Goal: Task Accomplishment & Management: Manage account settings

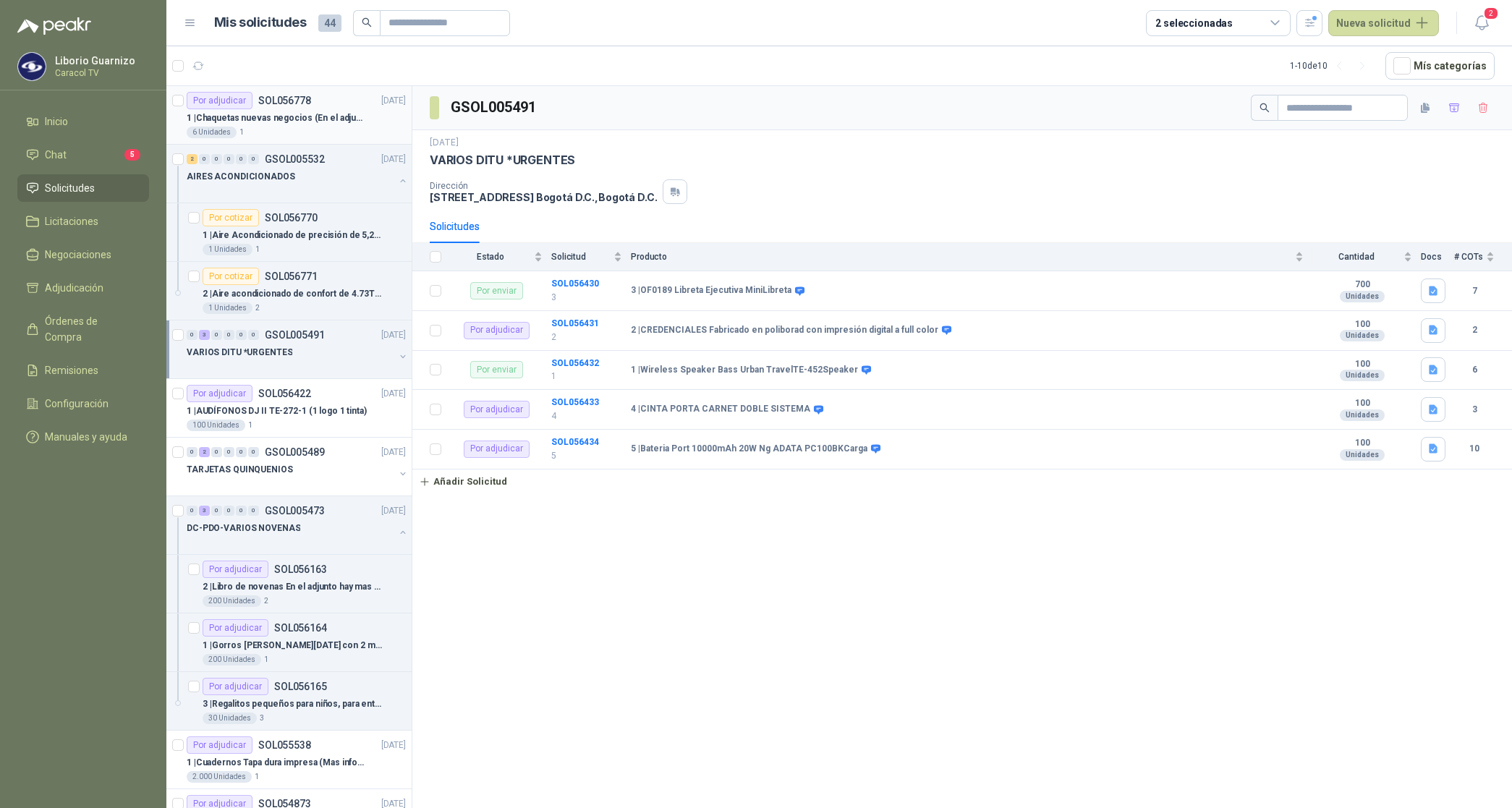
click at [261, 111] on p "1 | Chaquetas nuevas negocios (En el adjunto mas informacion)" at bounding box center [276, 118] width 180 height 14
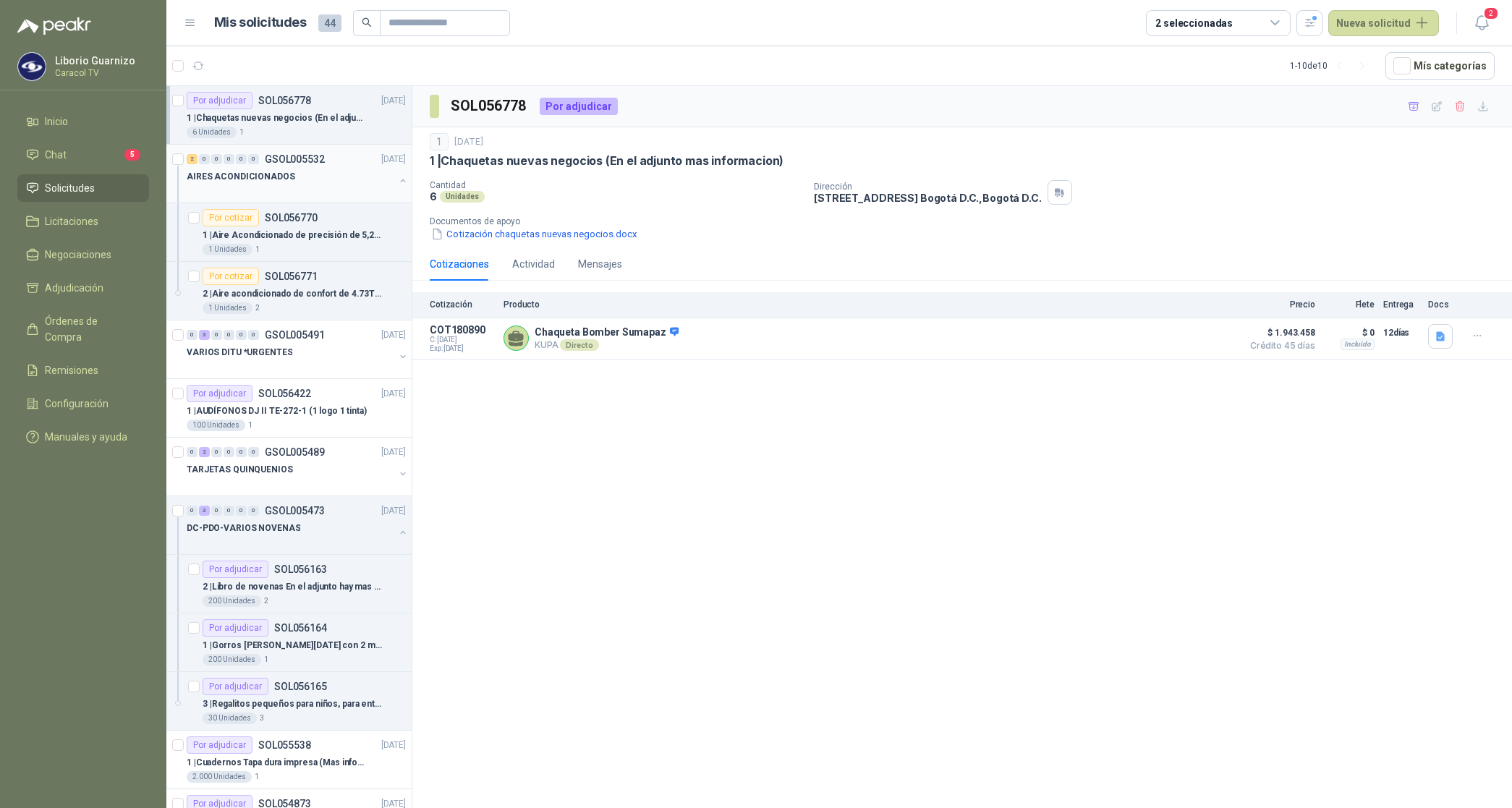
click at [259, 185] on div at bounding box center [290, 191] width 208 height 12
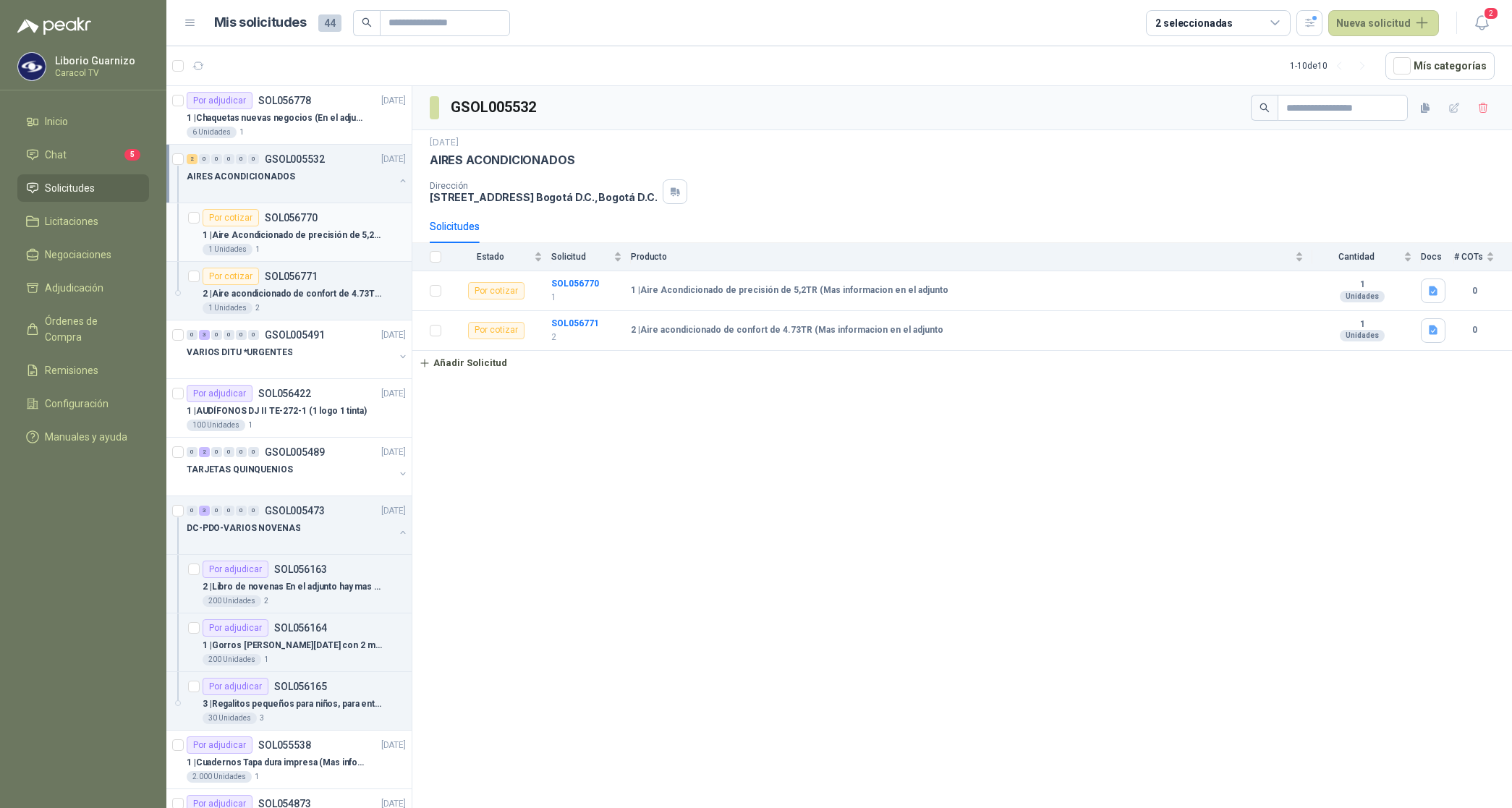
click at [313, 228] on div "1 | Aire Acondicionado de precisión de 5,2TR (Mas informacion en el adjunto" at bounding box center [304, 234] width 203 height 17
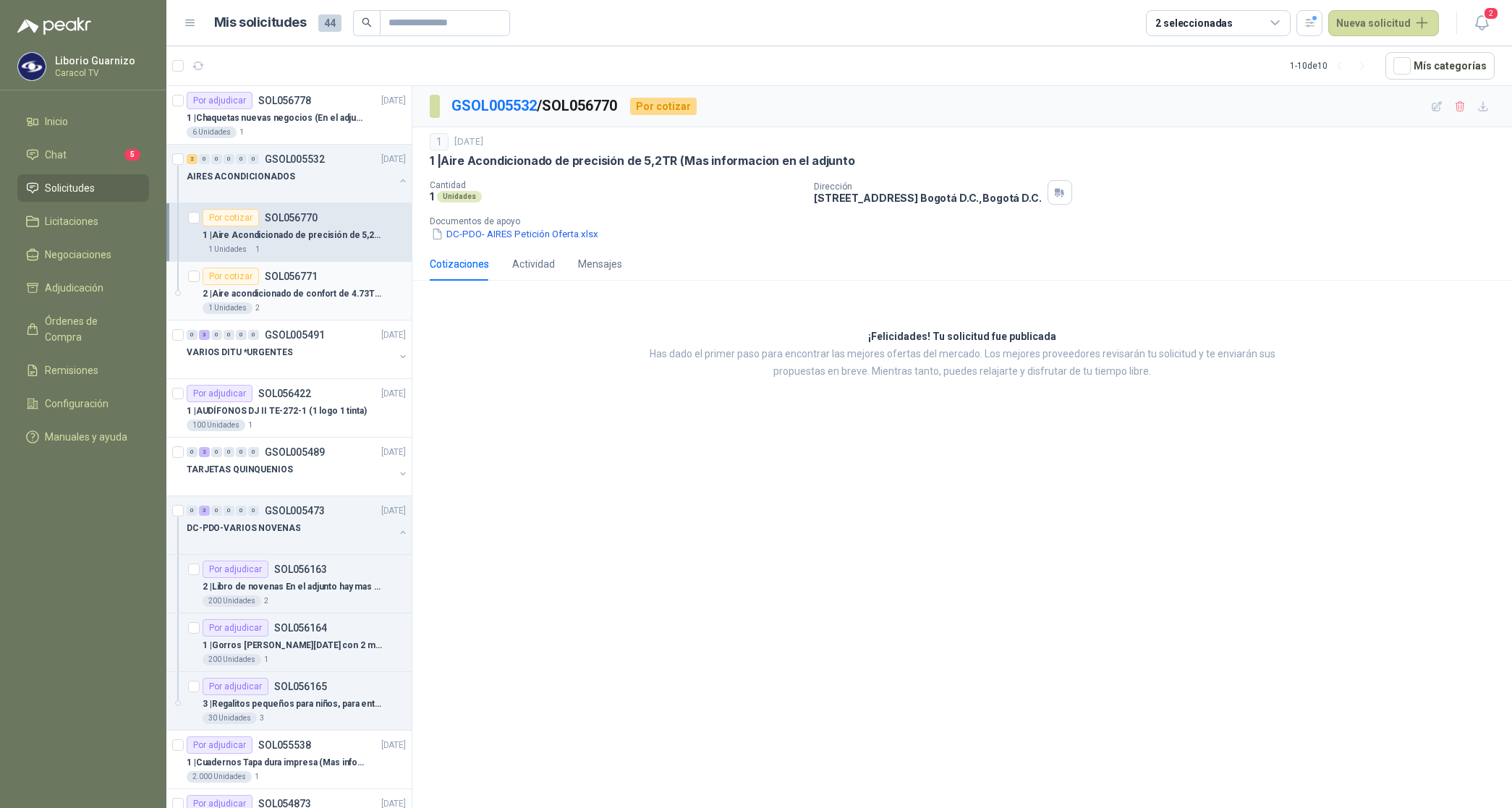
click at [304, 305] on div "1 Unidades 2" at bounding box center [304, 309] width 203 height 12
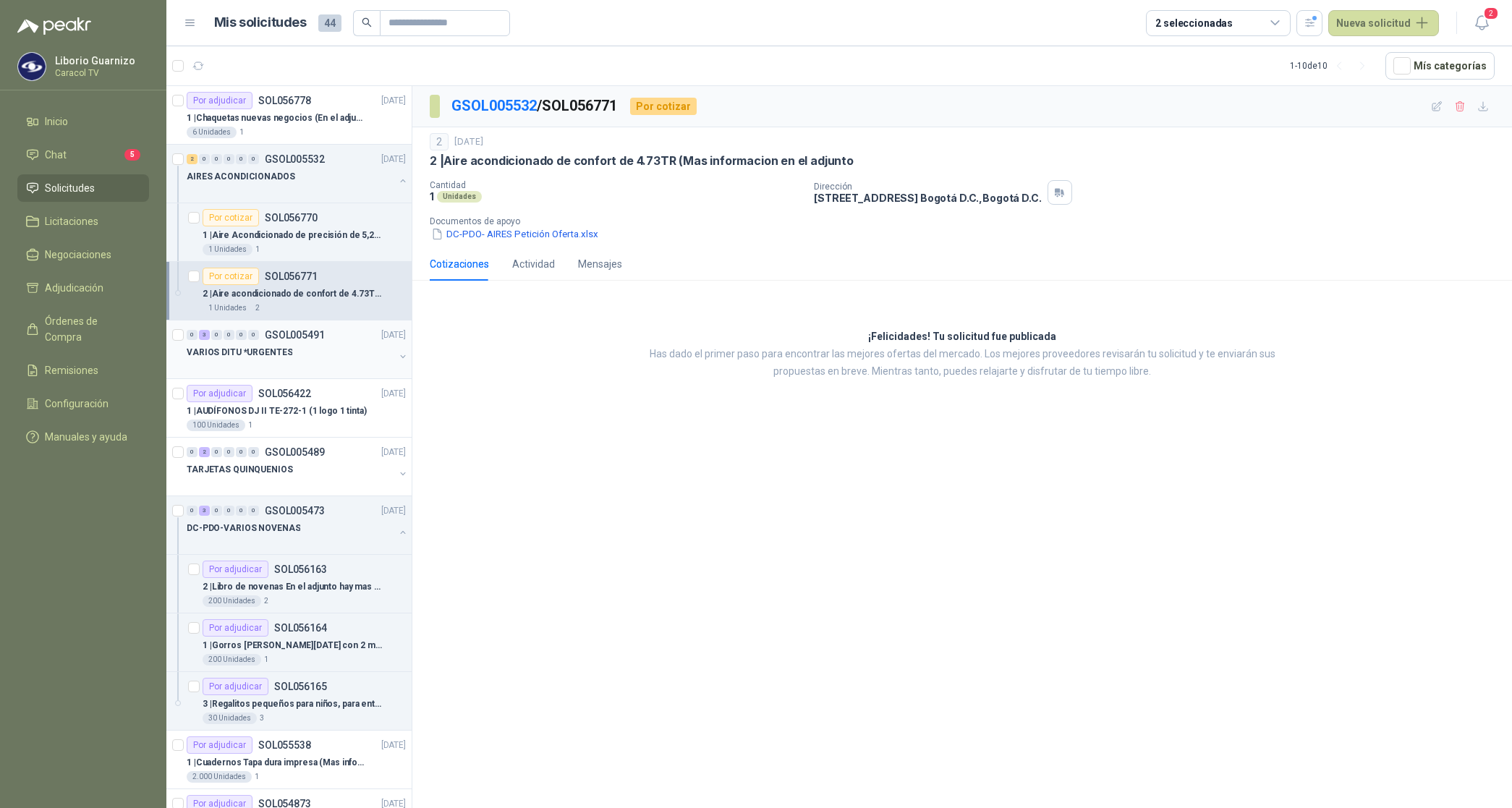
click at [276, 356] on p "VARIOS DITU *URGENTES" at bounding box center [239, 352] width 106 height 14
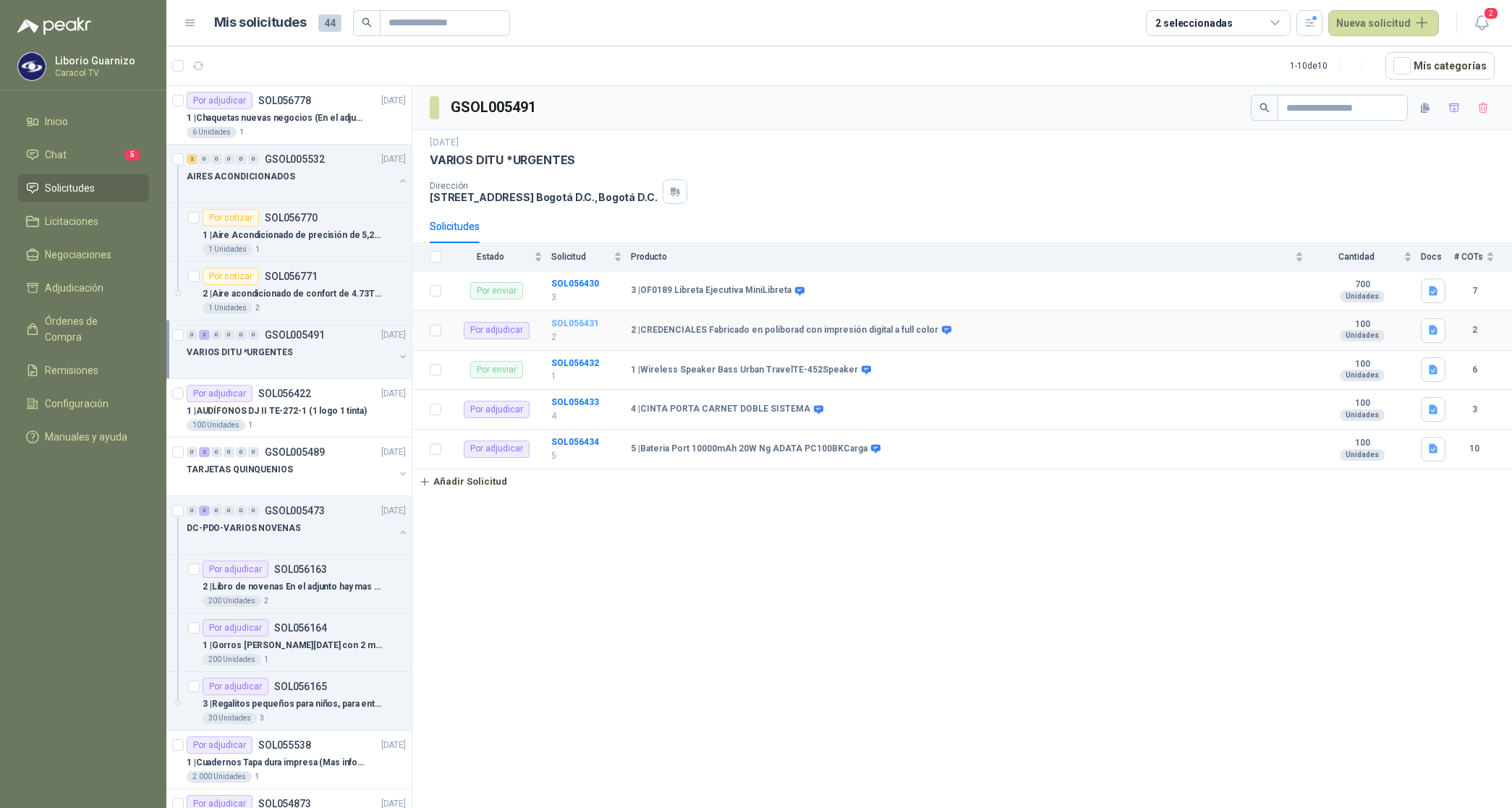
click at [575, 328] on b "SOL056431" at bounding box center [575, 324] width 48 height 10
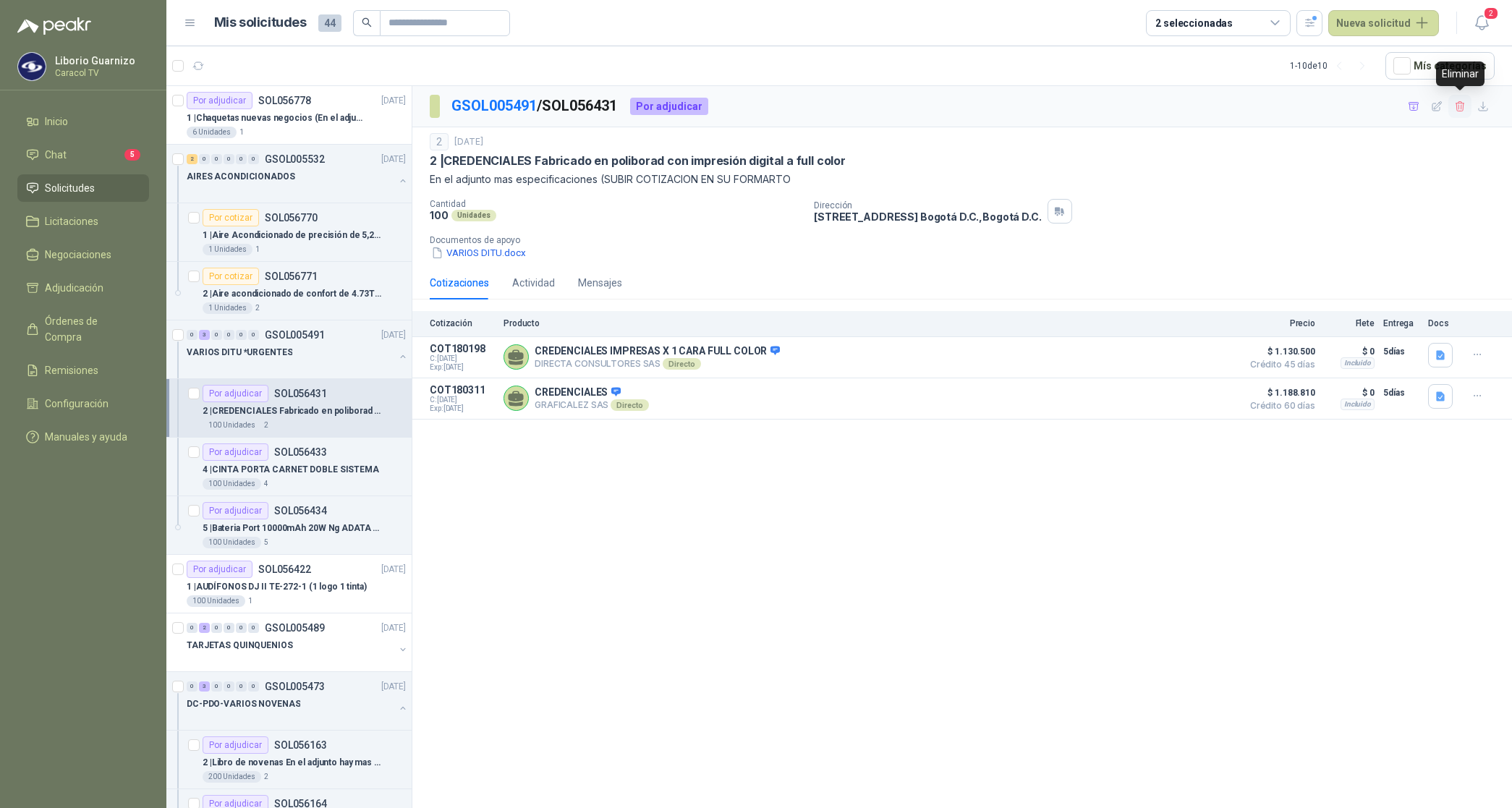
click at [1458, 102] on icon "button" at bounding box center [1459, 106] width 12 height 12
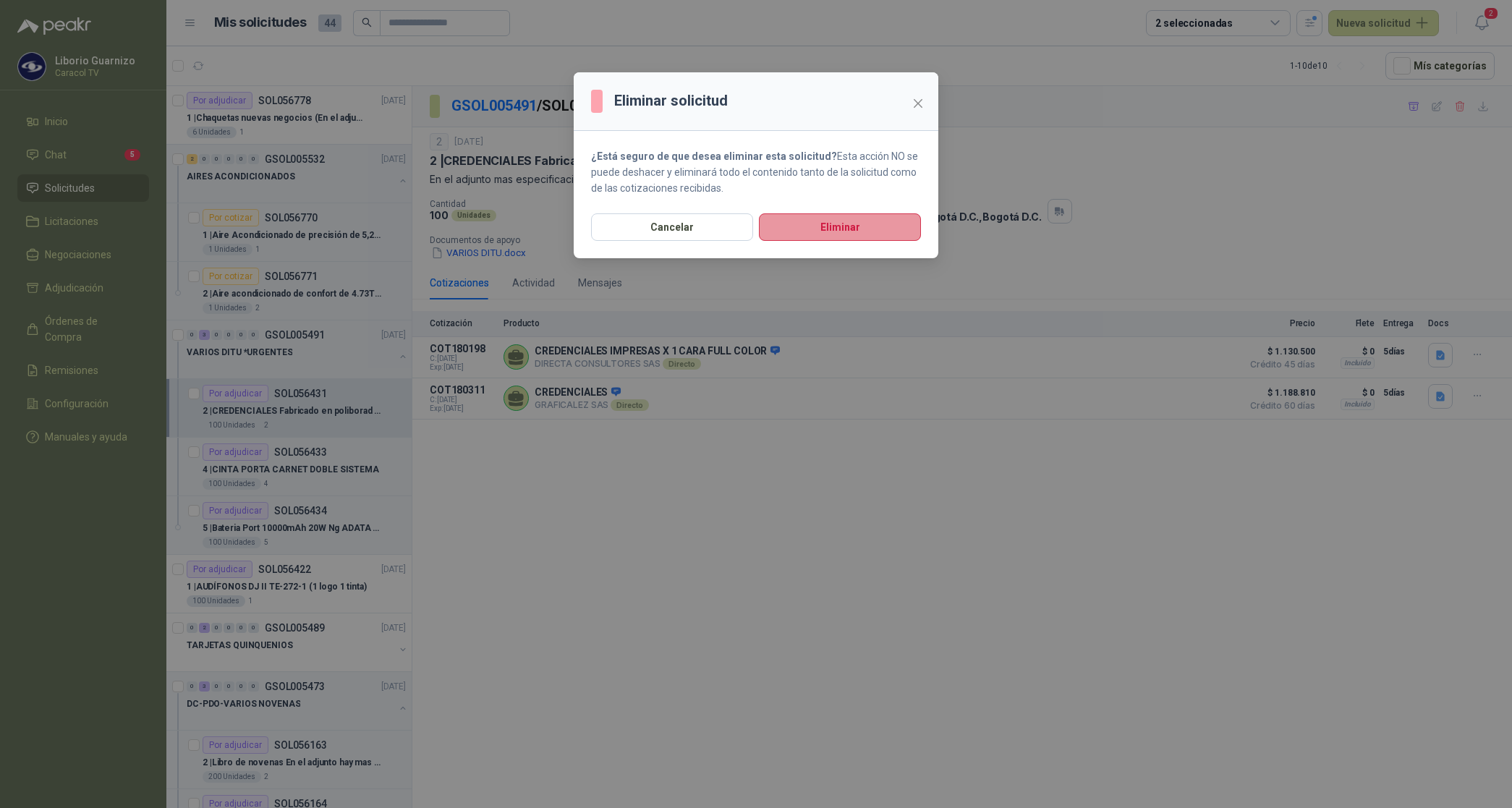
click at [866, 223] on button "Eliminar" at bounding box center [840, 227] width 162 height 27
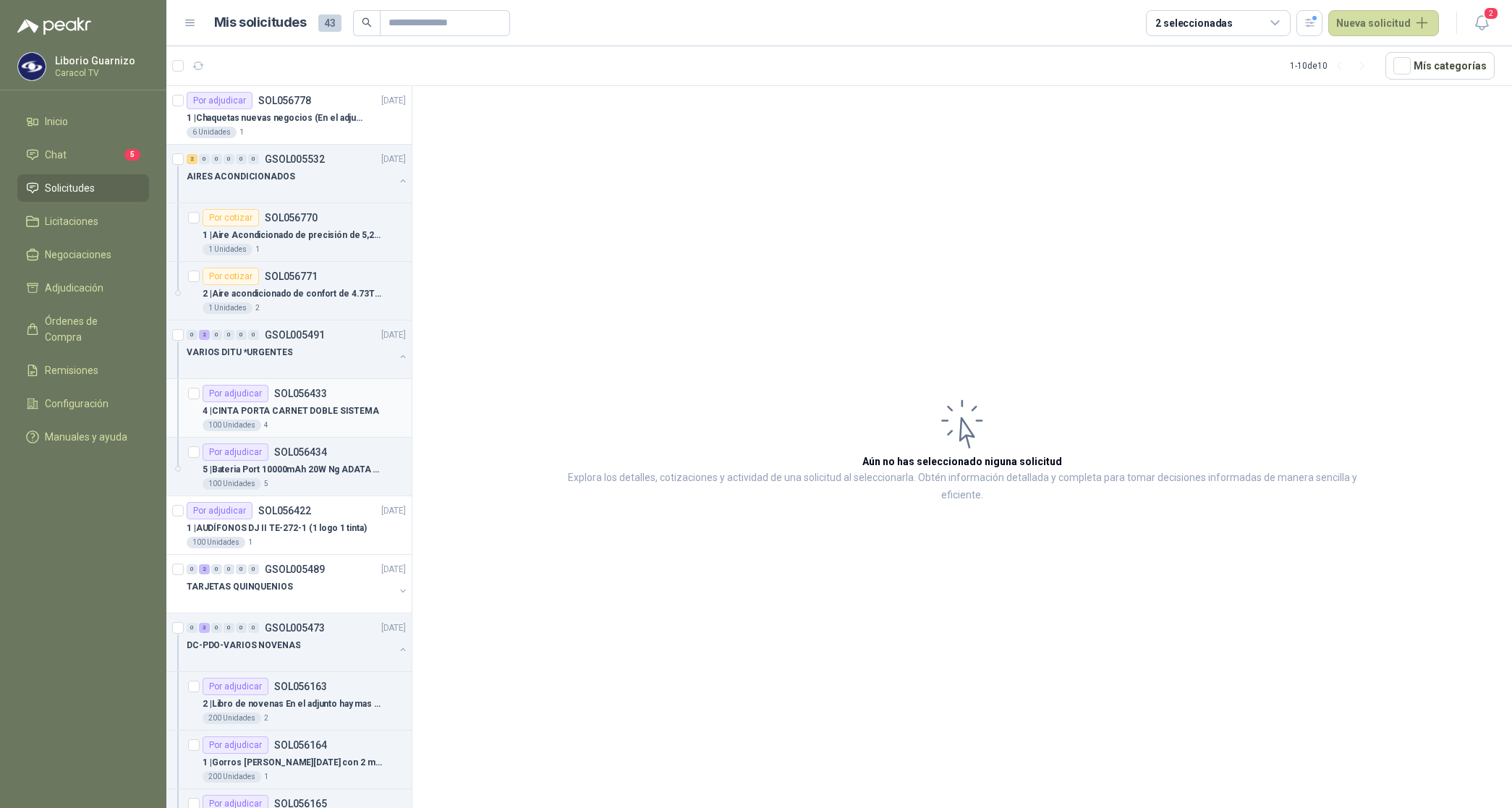
click at [282, 414] on p "4 | CINTA PORTA CARNET DOBLE SISTEMA" at bounding box center [291, 411] width 177 height 14
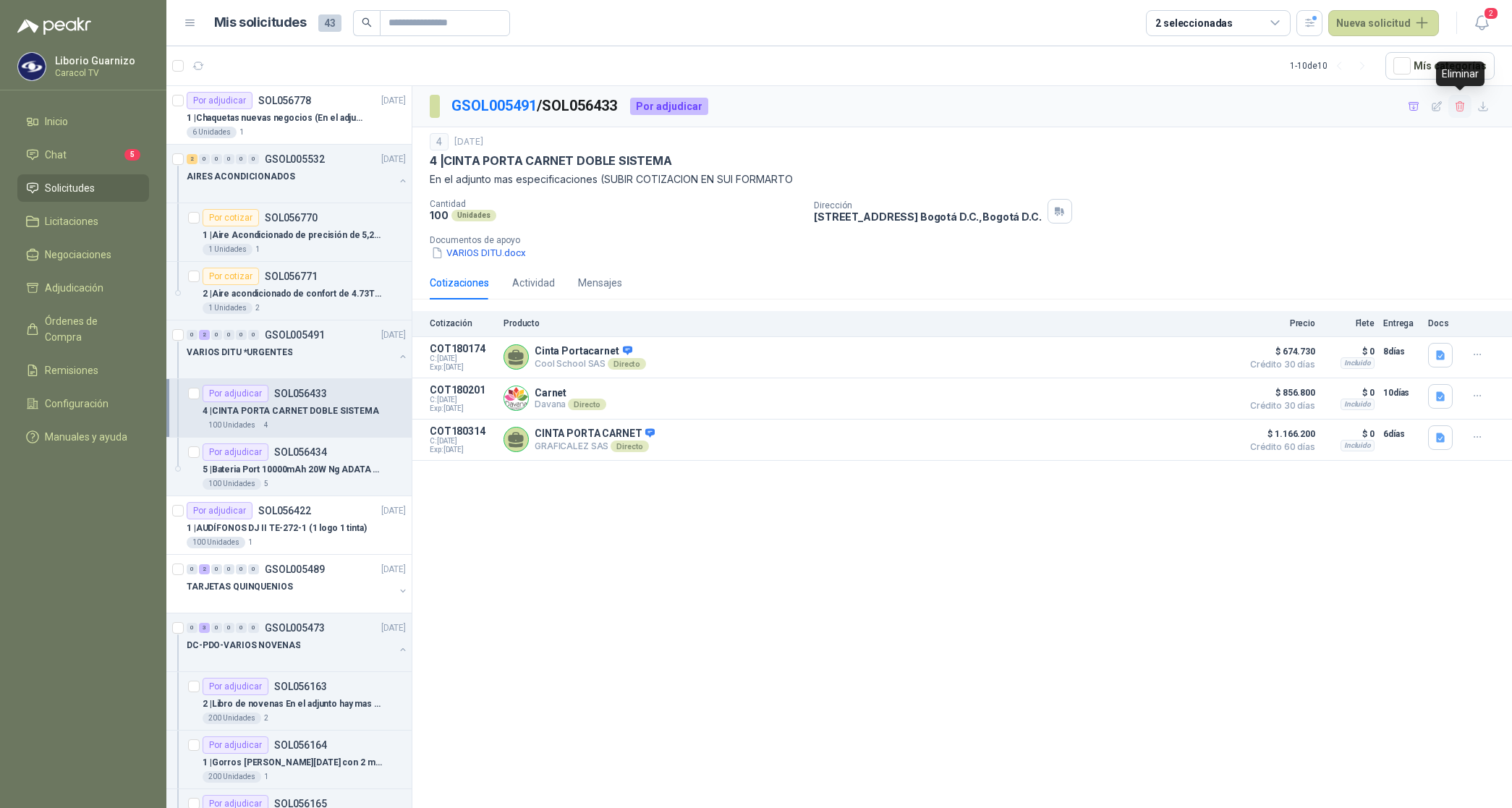
click at [1461, 107] on icon "button" at bounding box center [1459, 106] width 8 height 10
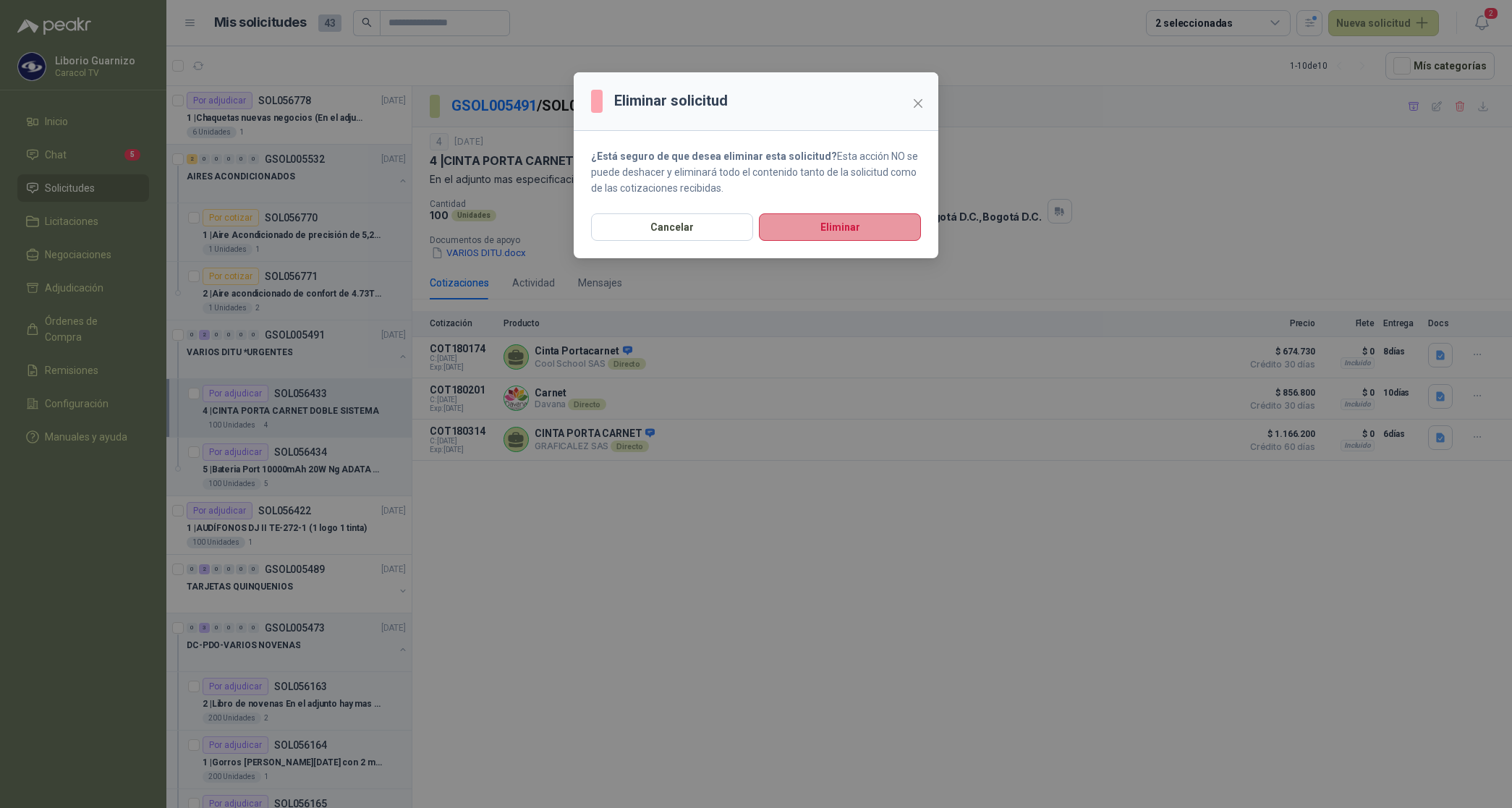
click at [879, 232] on button "Eliminar" at bounding box center [840, 227] width 162 height 27
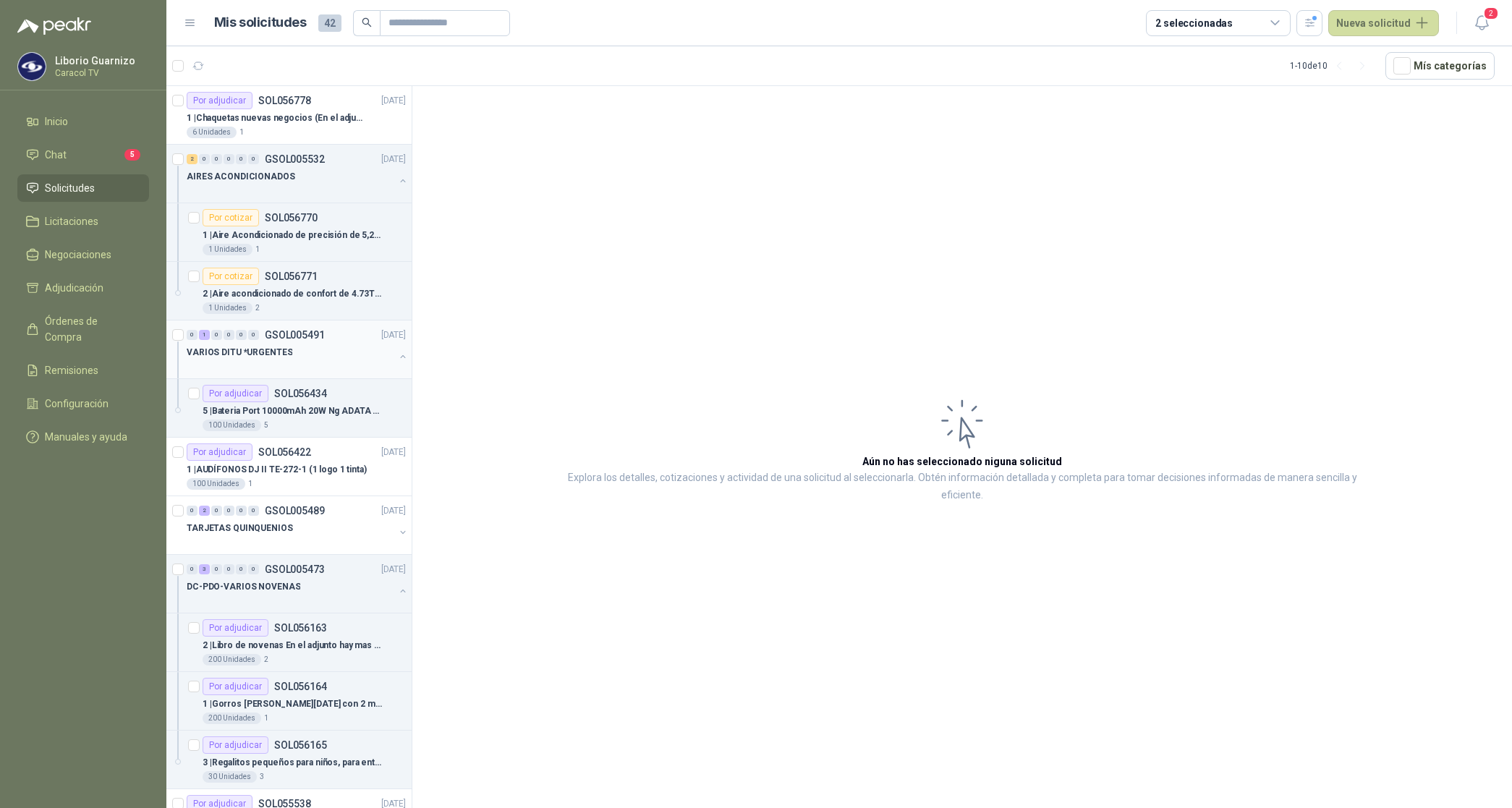
click at [241, 356] on p "VARIOS DITU *URGENTES" at bounding box center [239, 352] width 106 height 14
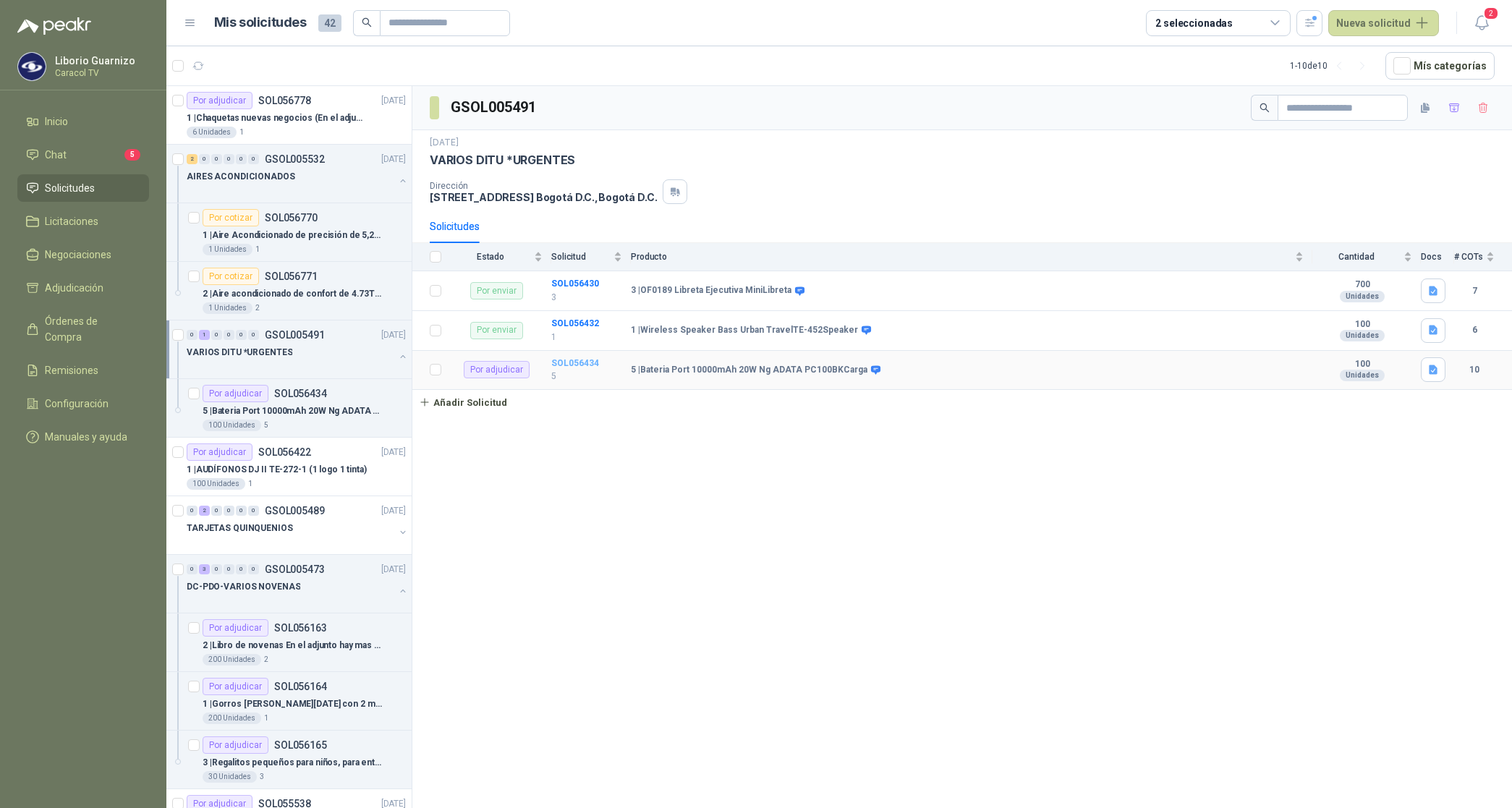
click at [586, 364] on b "SOL056434" at bounding box center [575, 363] width 48 height 10
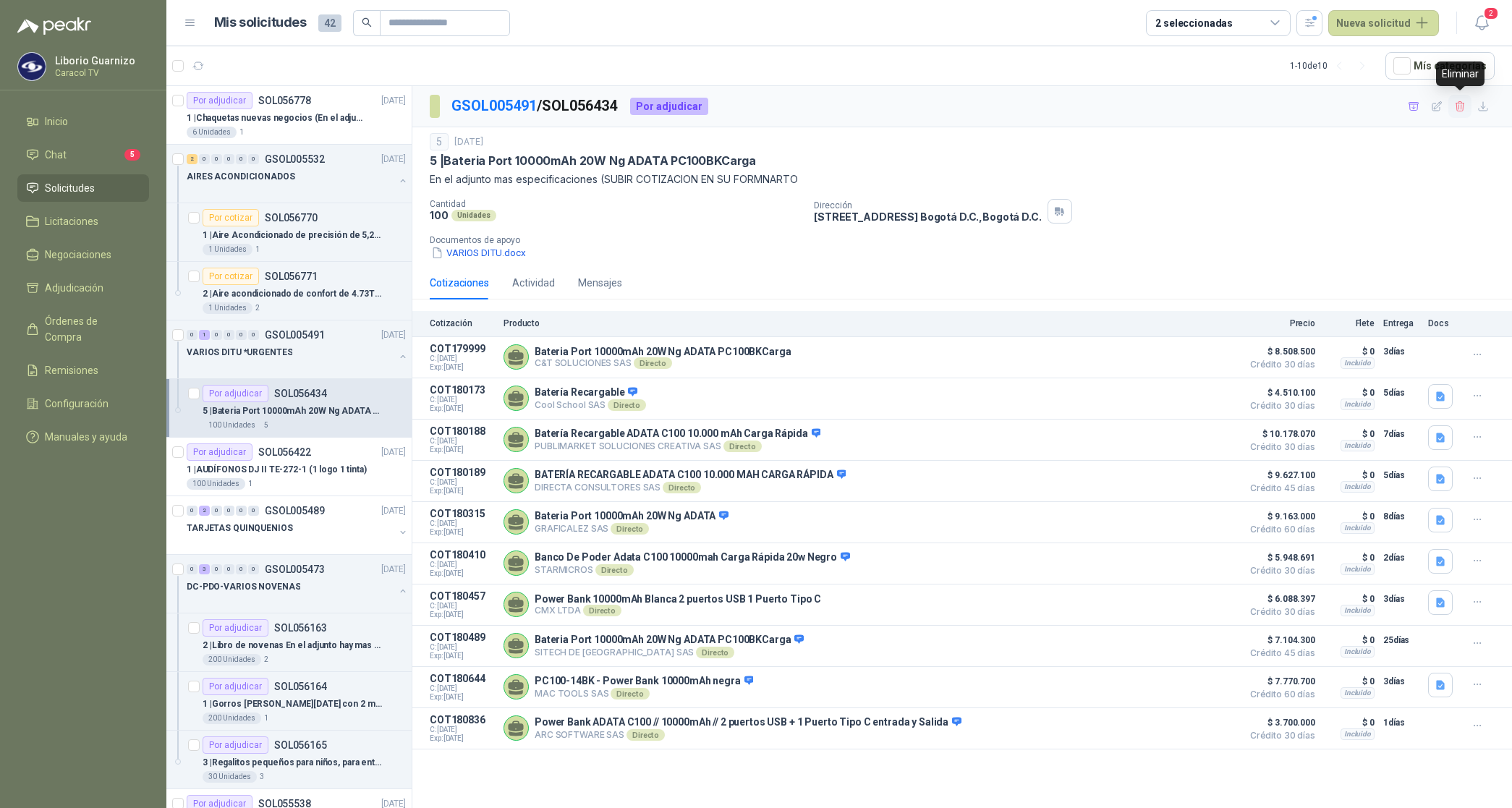
click at [1456, 105] on icon "button" at bounding box center [1459, 106] width 12 height 12
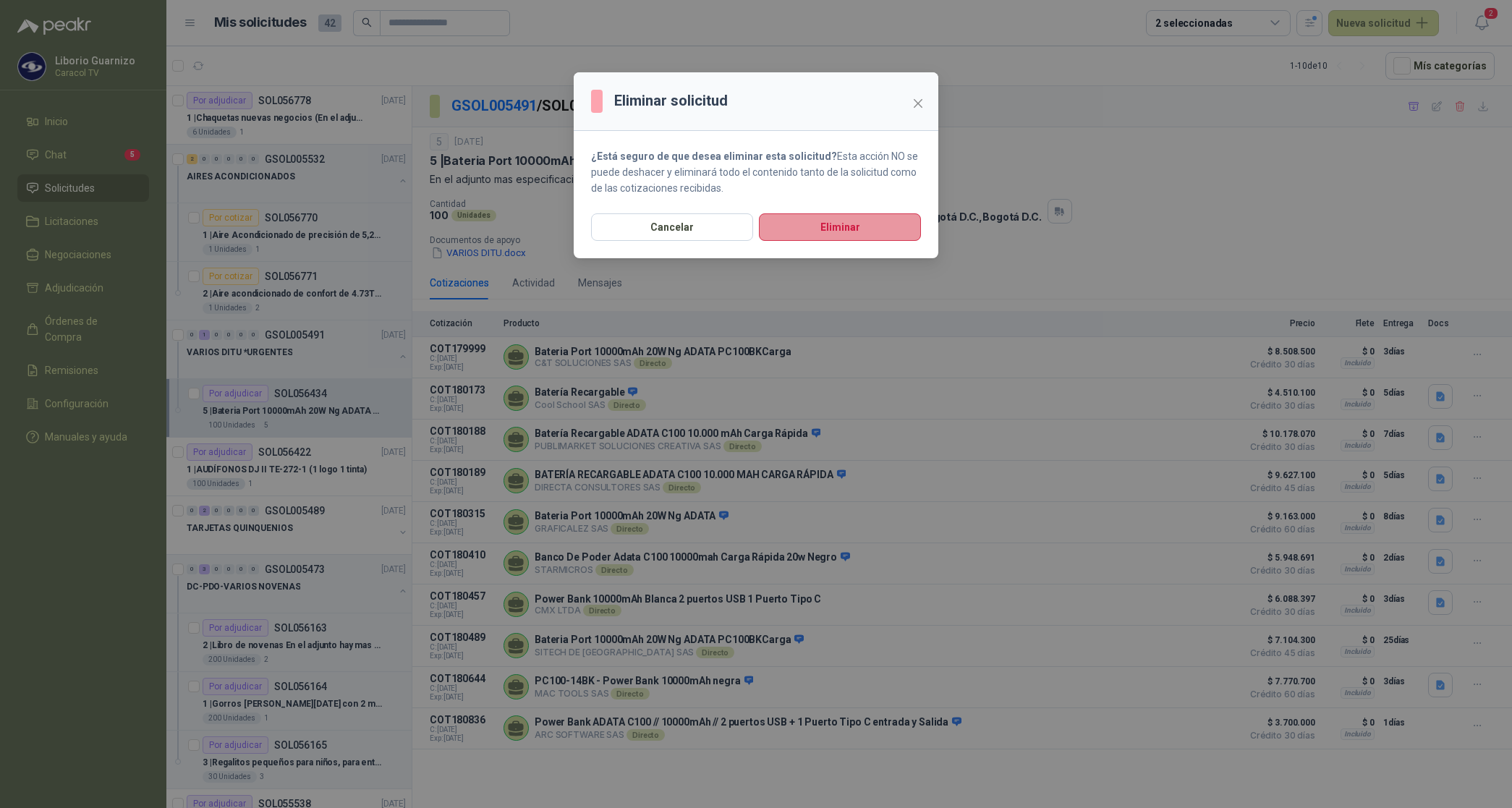
click at [851, 230] on button "Eliminar" at bounding box center [840, 227] width 162 height 27
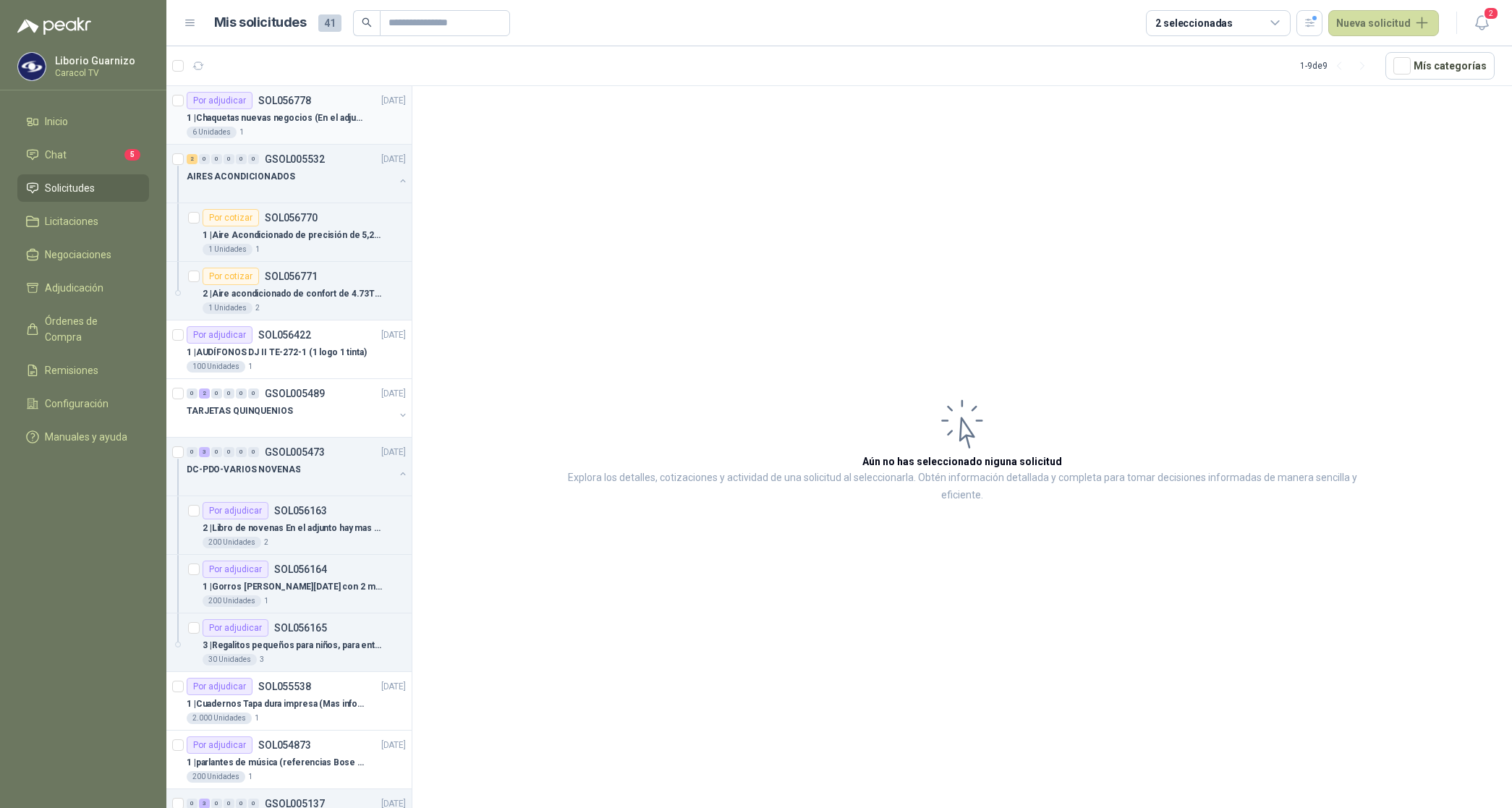
click at [290, 116] on p "1 | Chaquetas nuevas negocios (En el adjunto mas informacion)" at bounding box center [276, 118] width 180 height 14
